Goal: Task Accomplishment & Management: Complete application form

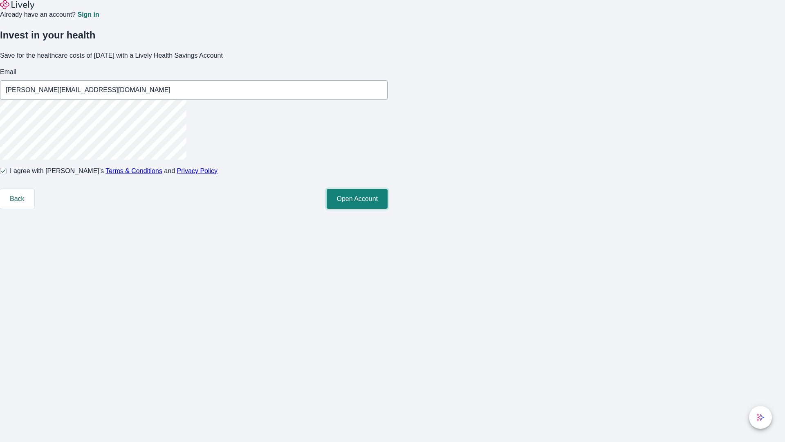
click at [388, 209] on button "Open Account" at bounding box center [357, 199] width 61 height 20
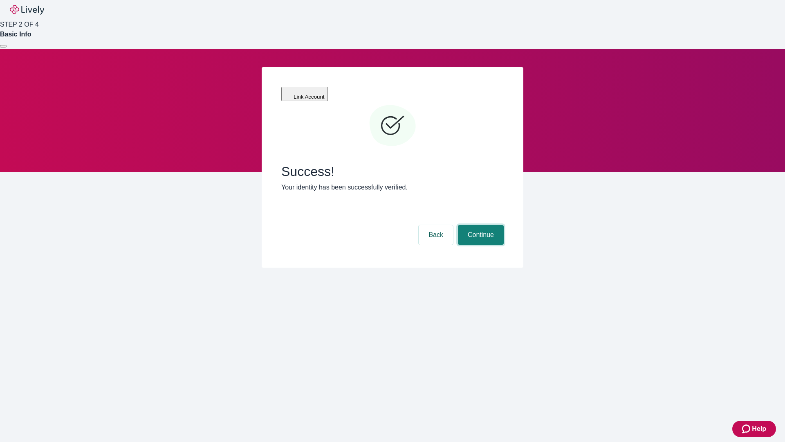
click at [480, 225] on button "Continue" at bounding box center [481, 235] width 46 height 20
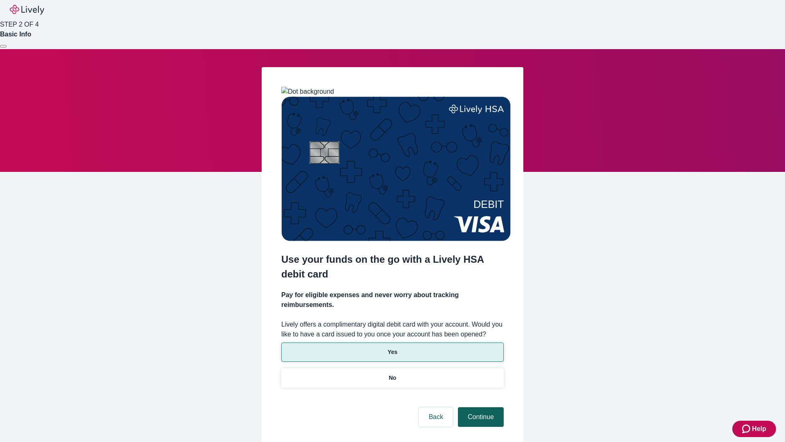
click at [392, 348] on p "Yes" at bounding box center [393, 352] width 10 height 9
click at [480, 407] on button "Continue" at bounding box center [481, 417] width 46 height 20
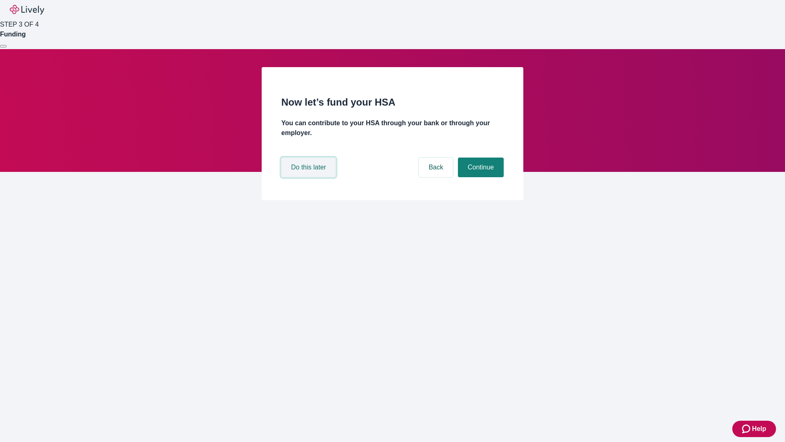
click at [310, 177] on button "Do this later" at bounding box center [308, 167] width 54 height 20
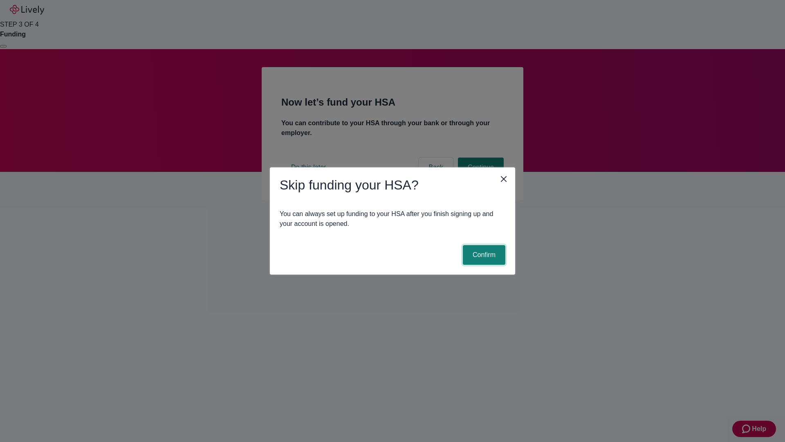
click at [483, 255] on button "Confirm" at bounding box center [484, 255] width 43 height 20
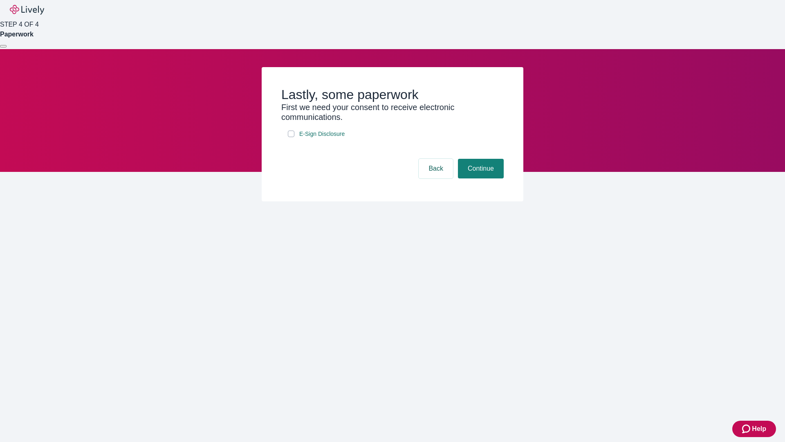
click at [291, 137] on input "E-Sign Disclosure" at bounding box center [291, 133] width 7 height 7
checkbox input "true"
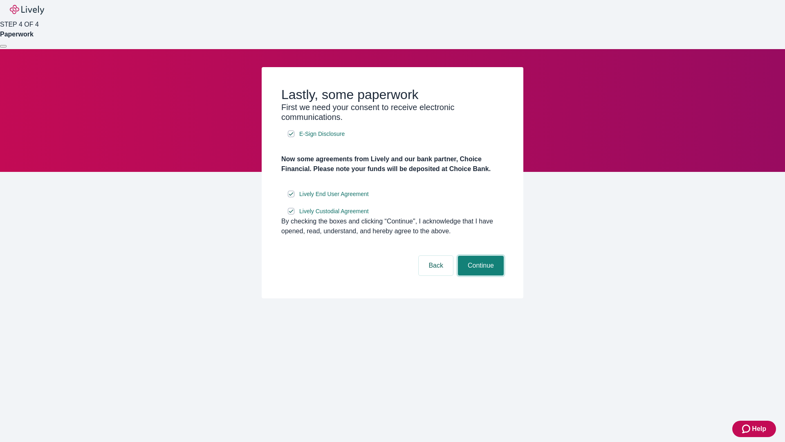
click at [480, 275] on button "Continue" at bounding box center [481, 266] width 46 height 20
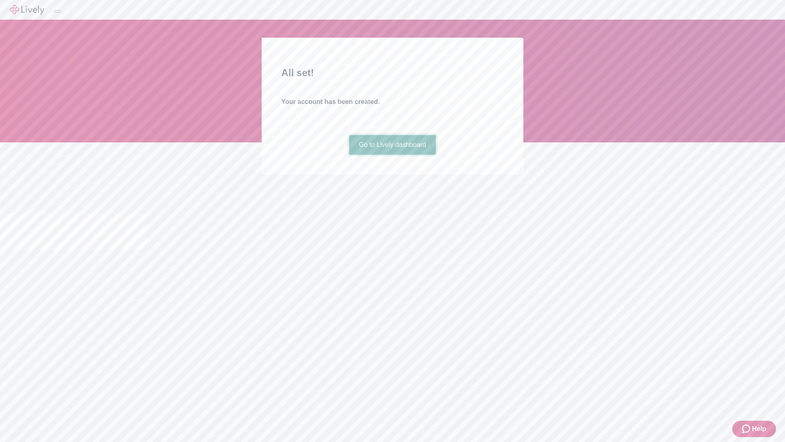
click at [392, 155] on link "Go to Lively dashboard" at bounding box center [392, 145] width 87 height 20
